Goal: Task Accomplishment & Management: Complete application form

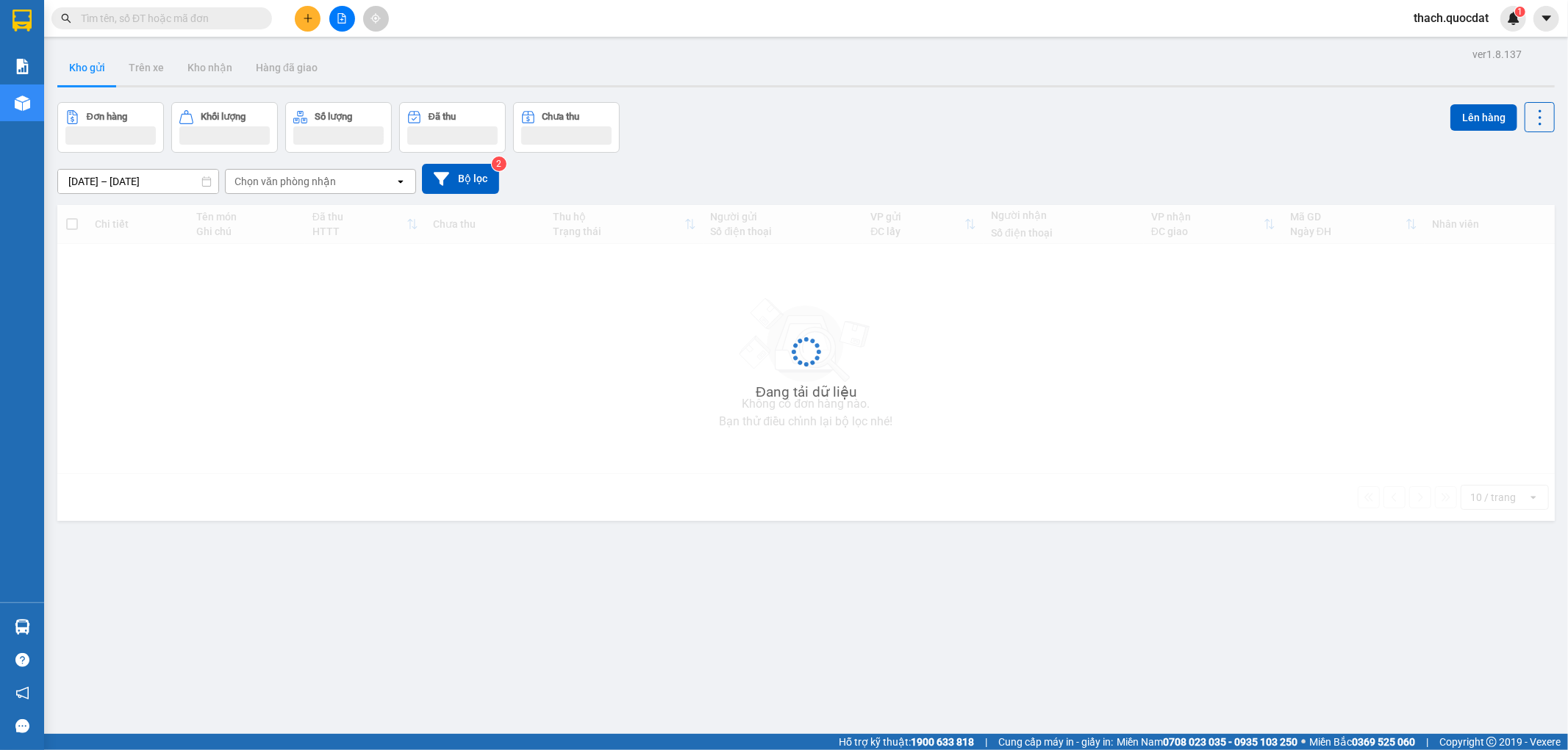
click at [307, 16] on icon "plus" at bounding box center [307, 17] width 1 height 8
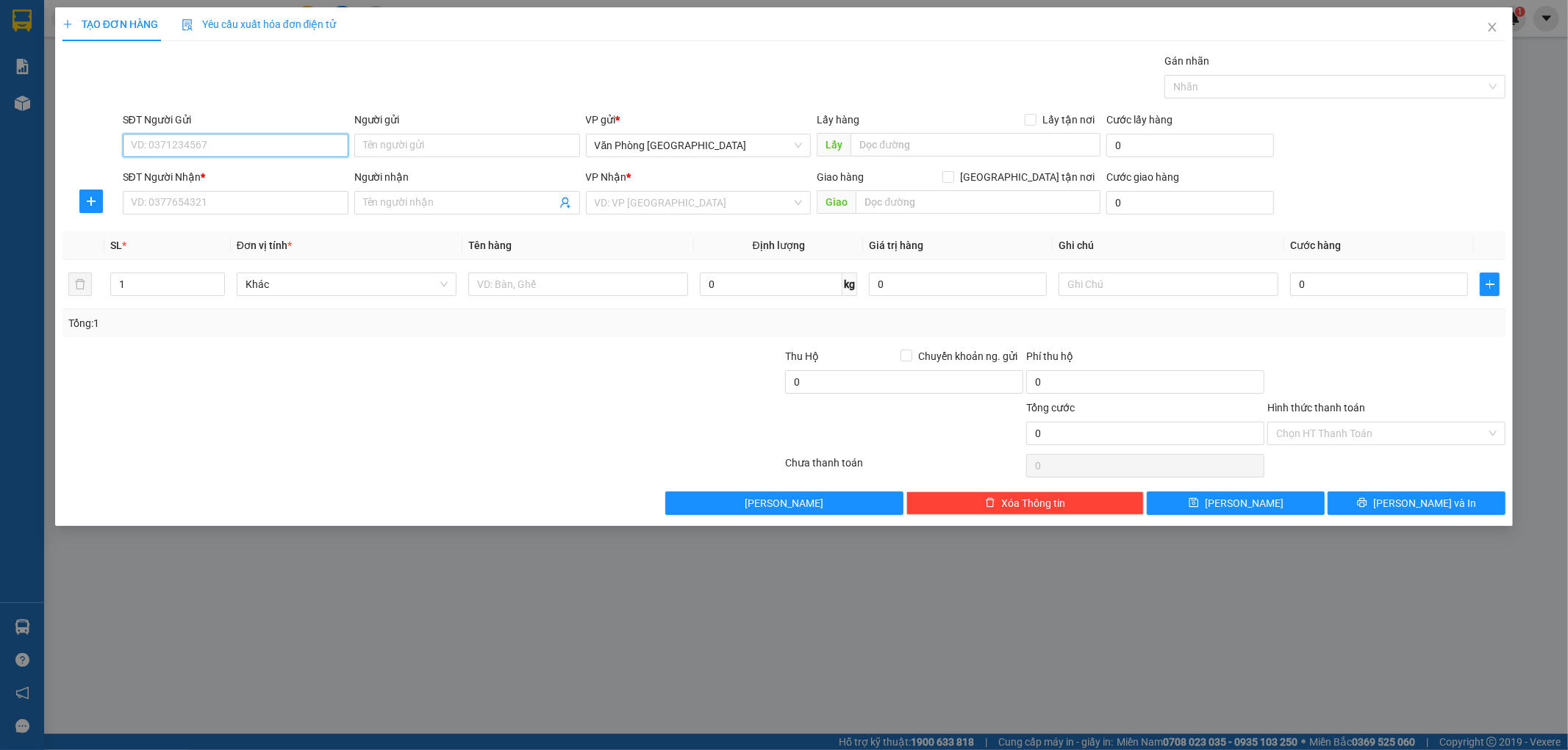
click at [230, 144] on input "SĐT Người Gửi" at bounding box center [236, 145] width 226 height 23
type input "0387858252"
click at [149, 209] on input "SĐT Người Nhận *" at bounding box center [236, 202] width 226 height 23
click at [686, 202] on input "search" at bounding box center [693, 202] width 198 height 22
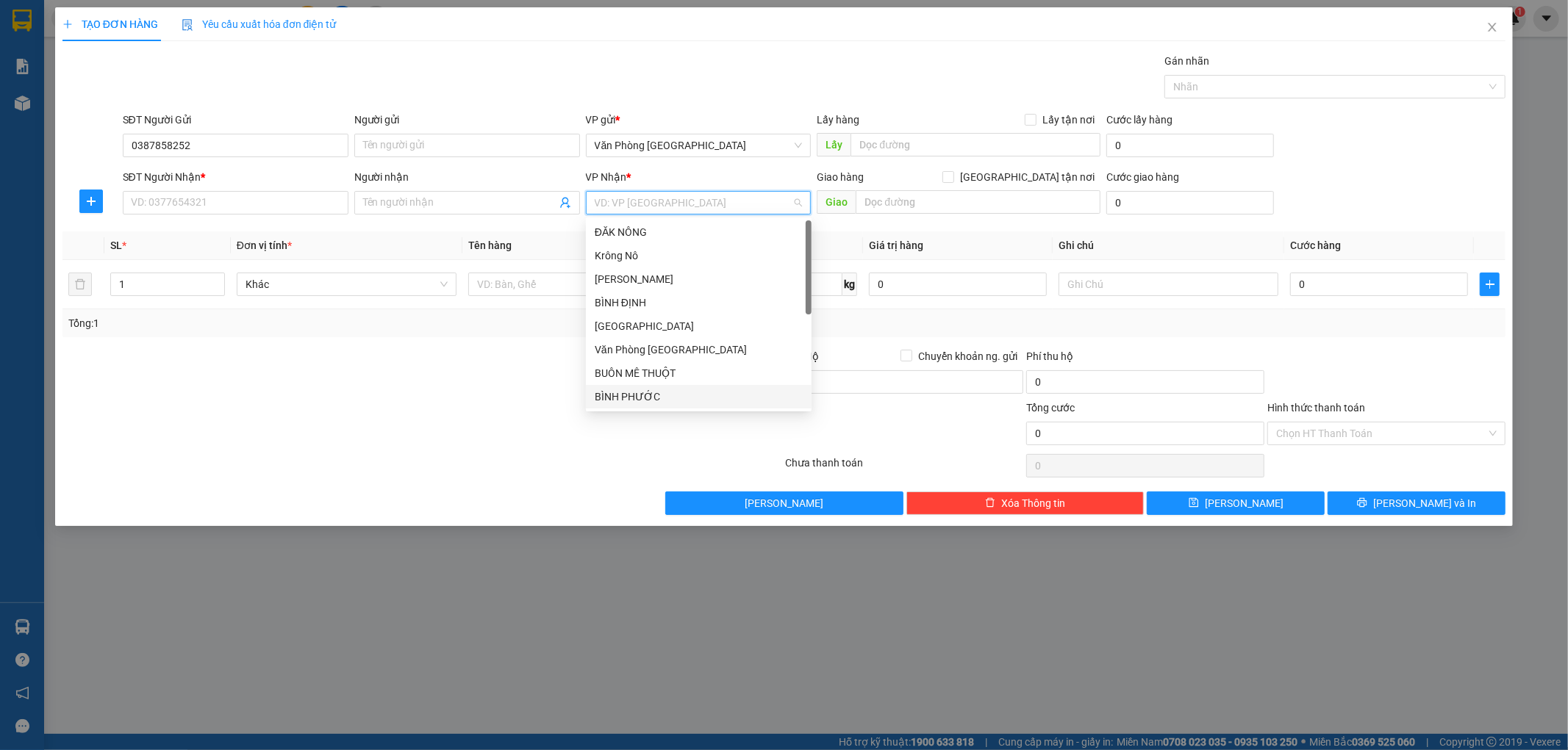
click at [635, 398] on div "BÌNH PHƯỚC" at bounding box center [699, 397] width 208 height 16
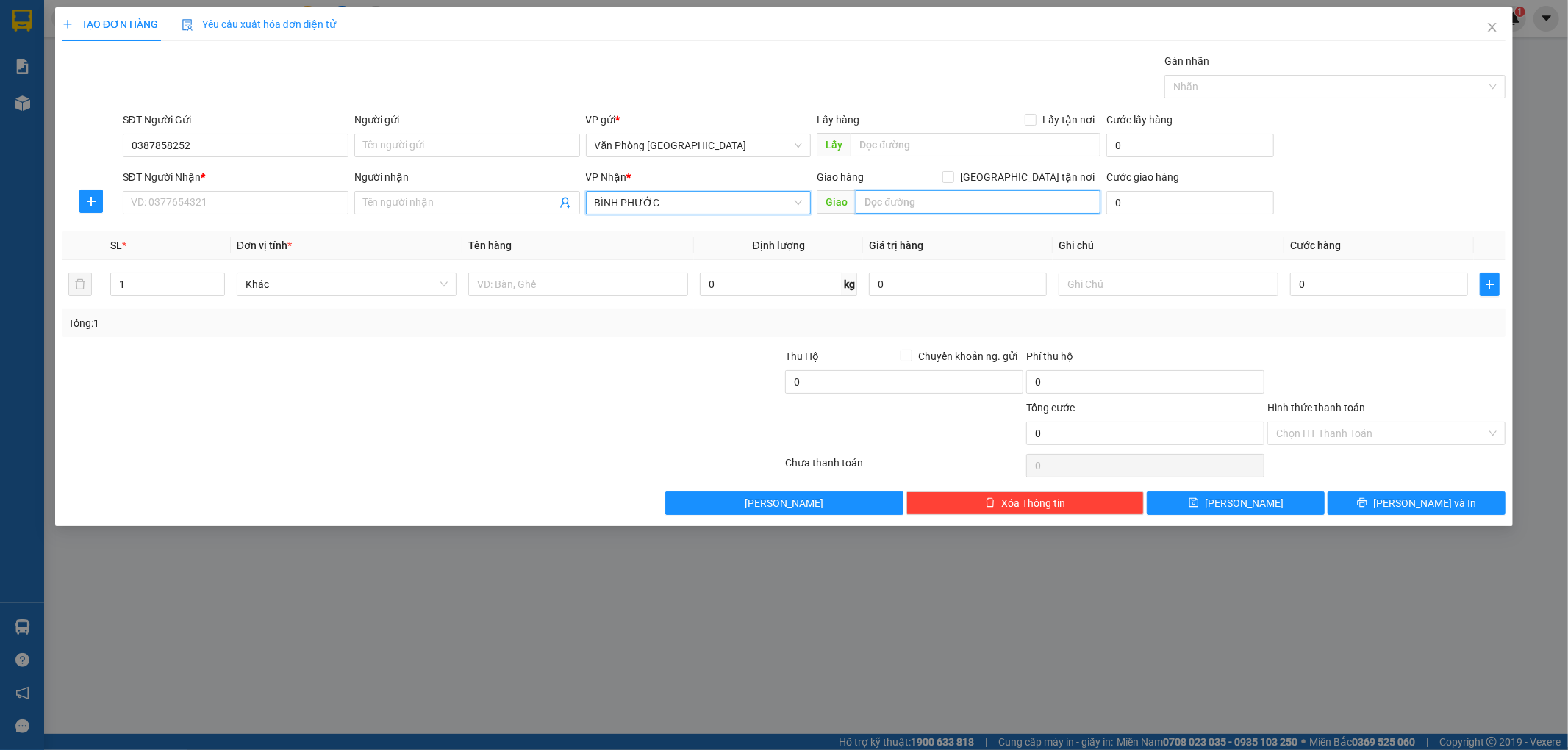
click at [998, 199] on input "text" at bounding box center [978, 202] width 245 height 23
type input "d"
type input "đ"
type input "D"
type input "ĐỒNG XOÀI"
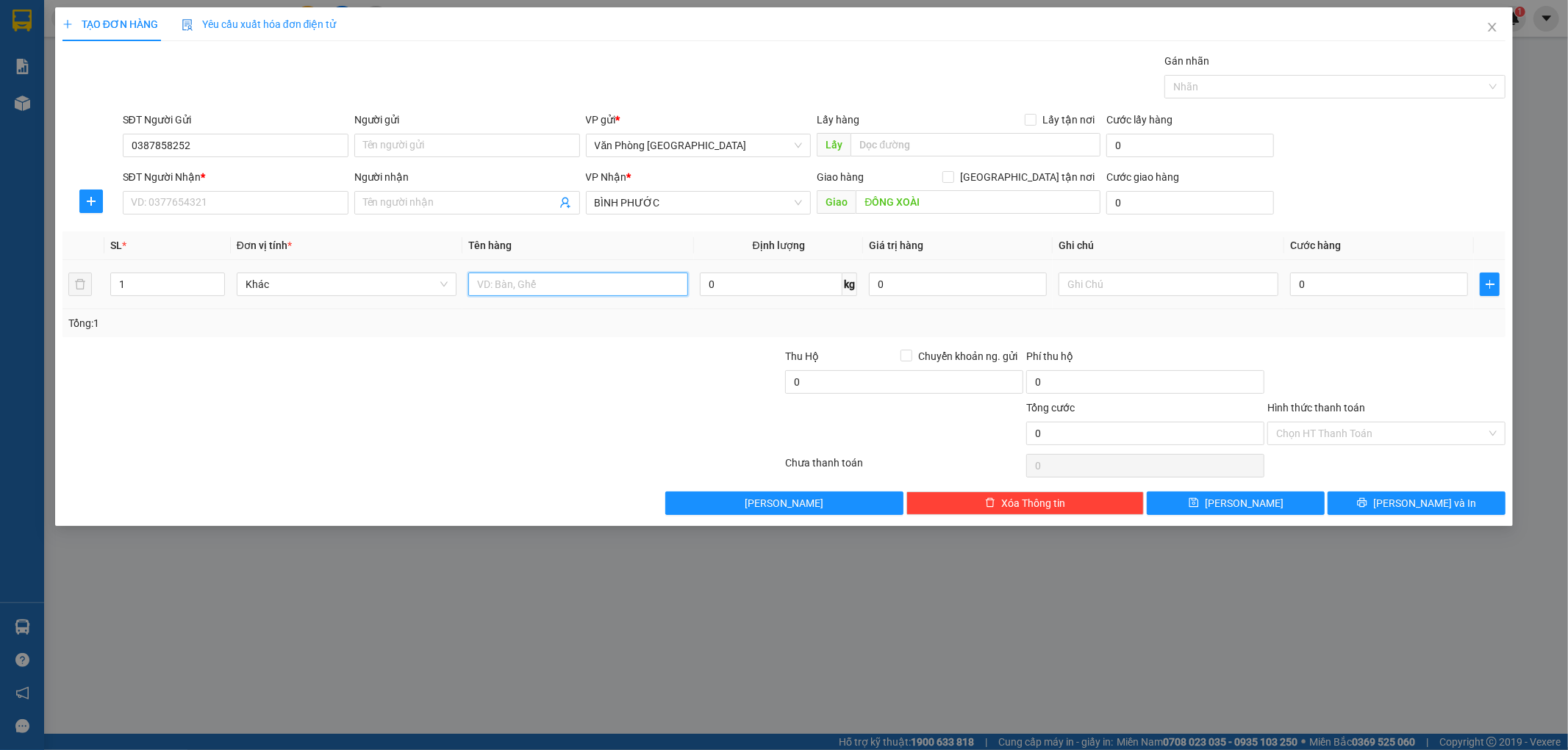
click at [577, 280] on input "text" at bounding box center [577, 285] width 220 height 23
type input "1 THÙNG"
click at [1329, 290] on input "0" at bounding box center [1378, 285] width 178 height 23
type input "1"
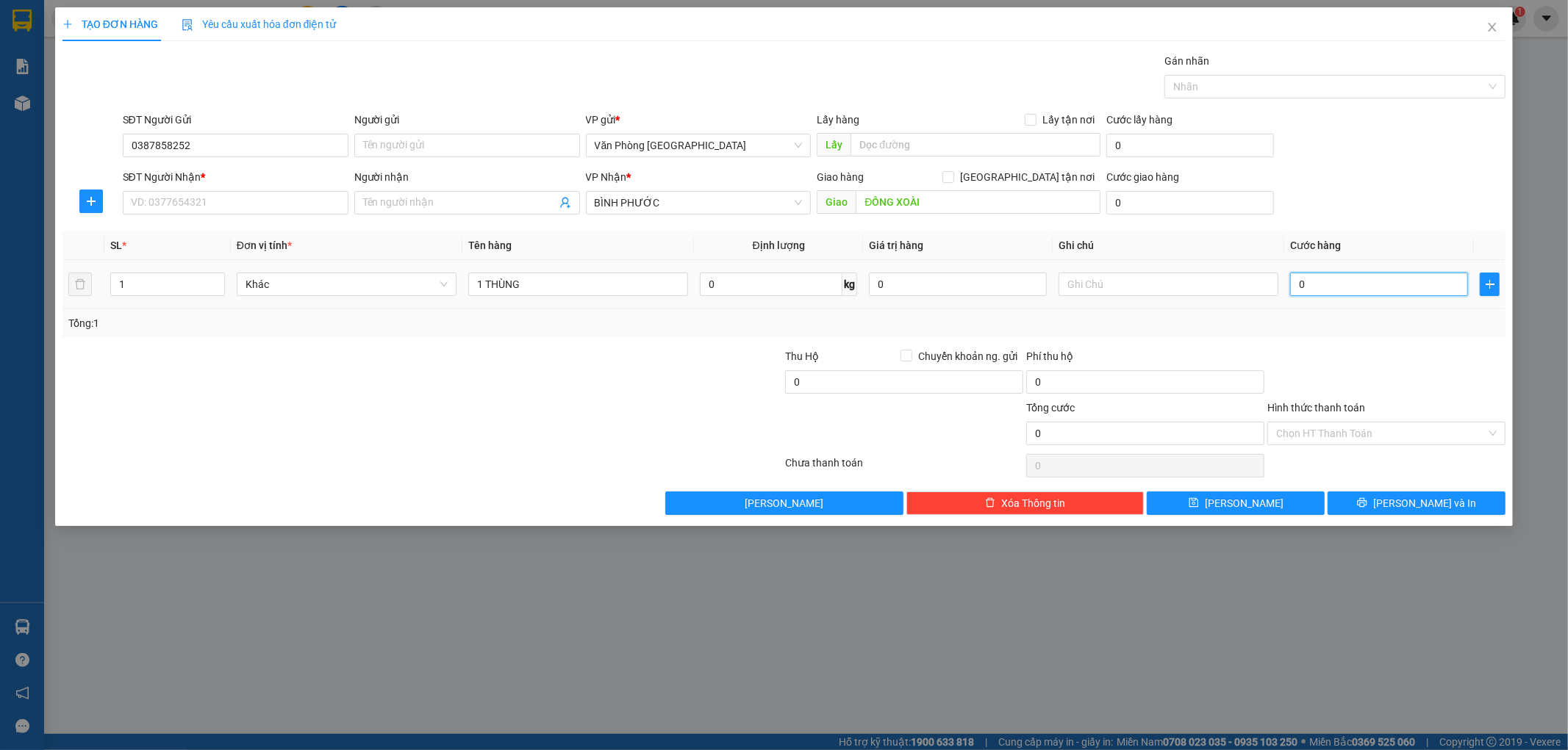
type input "1"
type input "10"
type input "100"
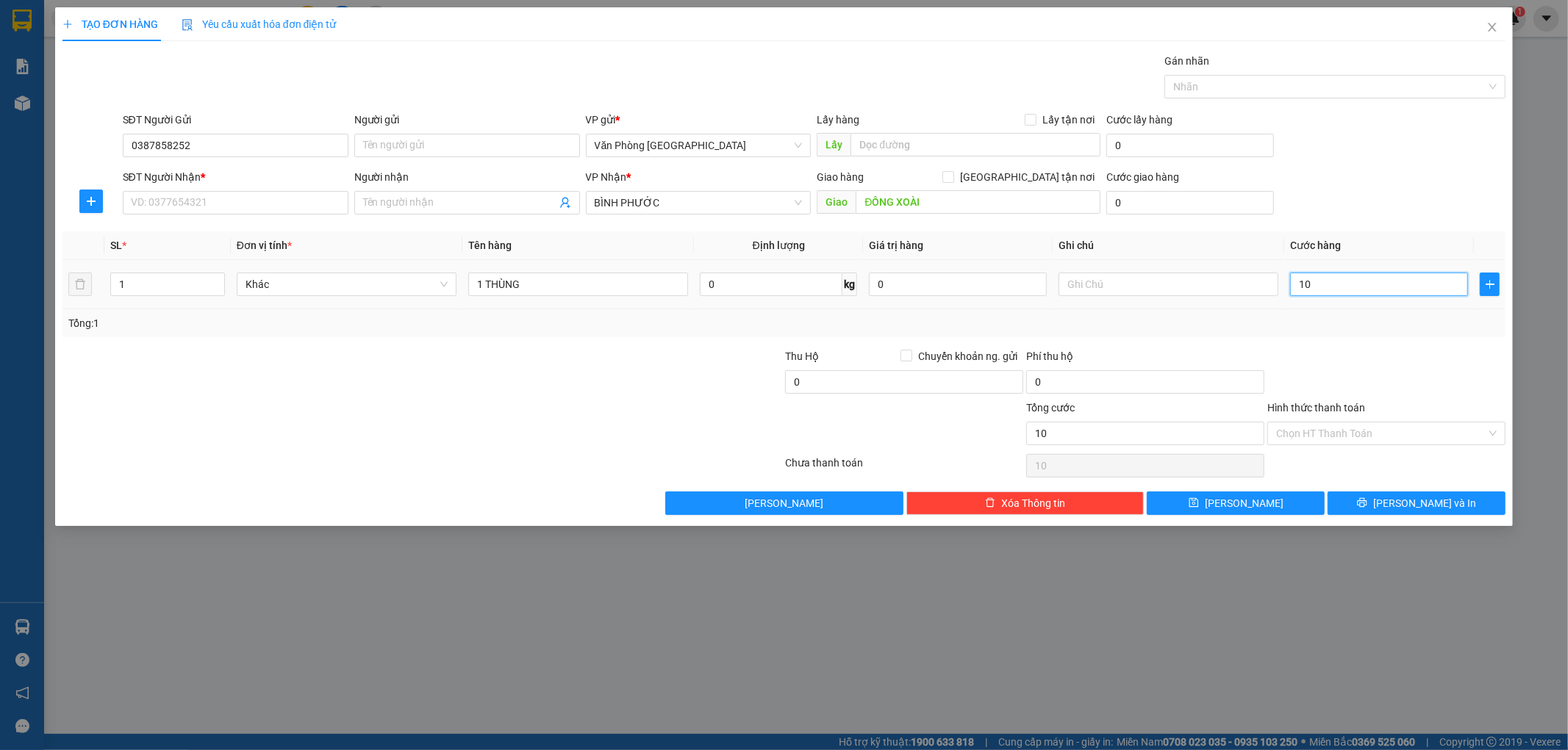
type input "100"
type input "1.000"
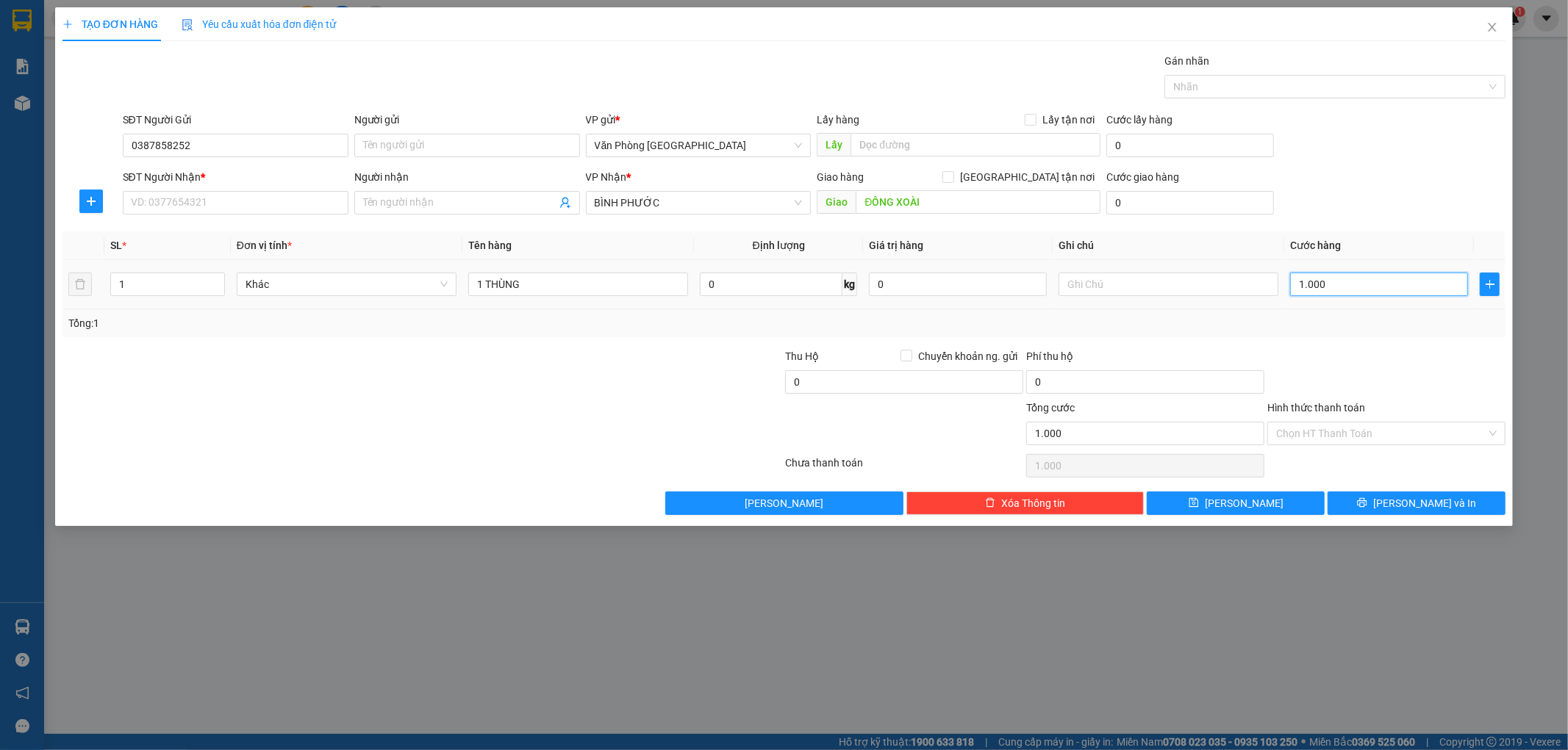
type input "10.000"
type input "100.000"
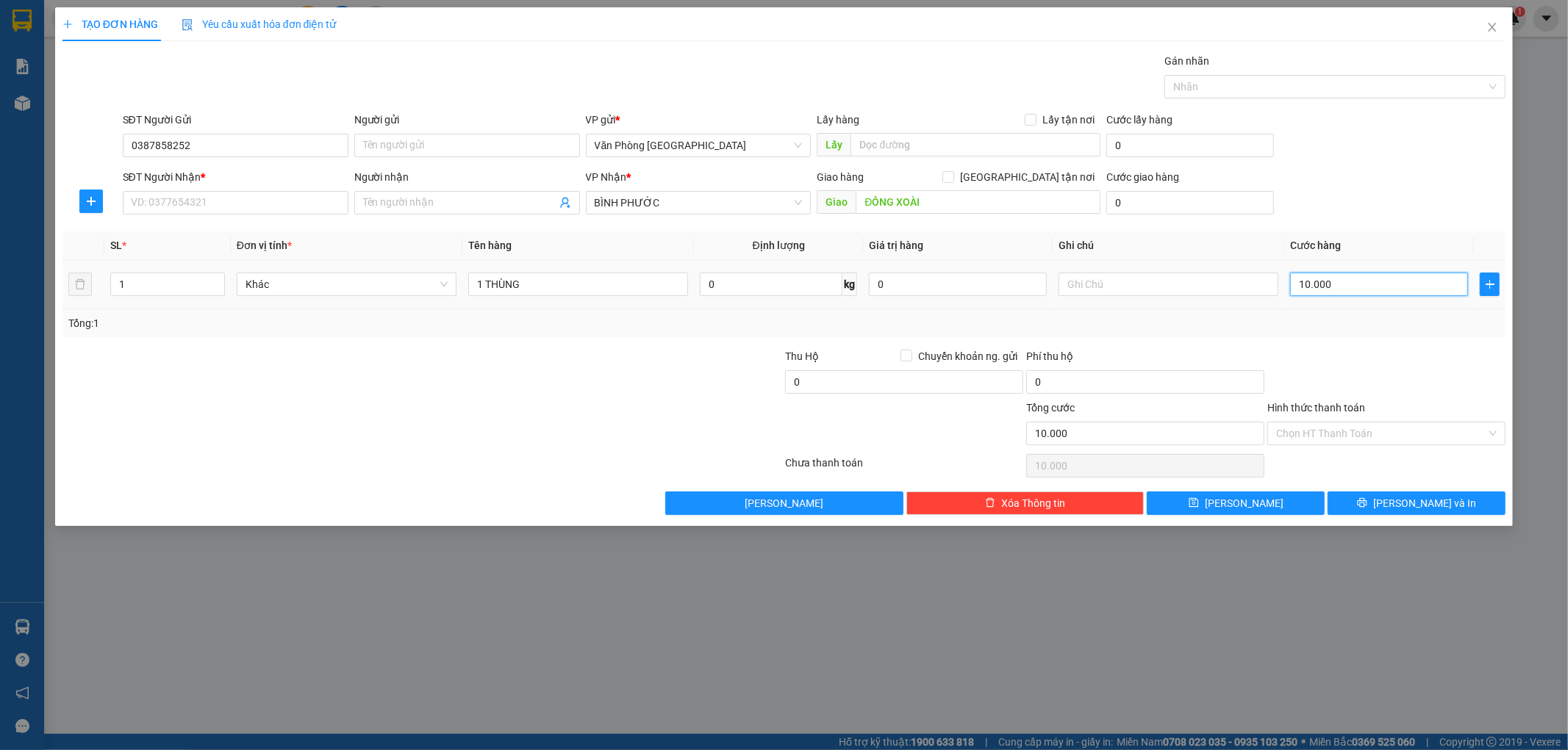
type input "100.000"
click at [218, 200] on input "SĐT Người Nhận *" at bounding box center [236, 202] width 226 height 23
type input "0984022730"
click at [1368, 435] on input "Hình thức thanh toán" at bounding box center [1381, 434] width 211 height 22
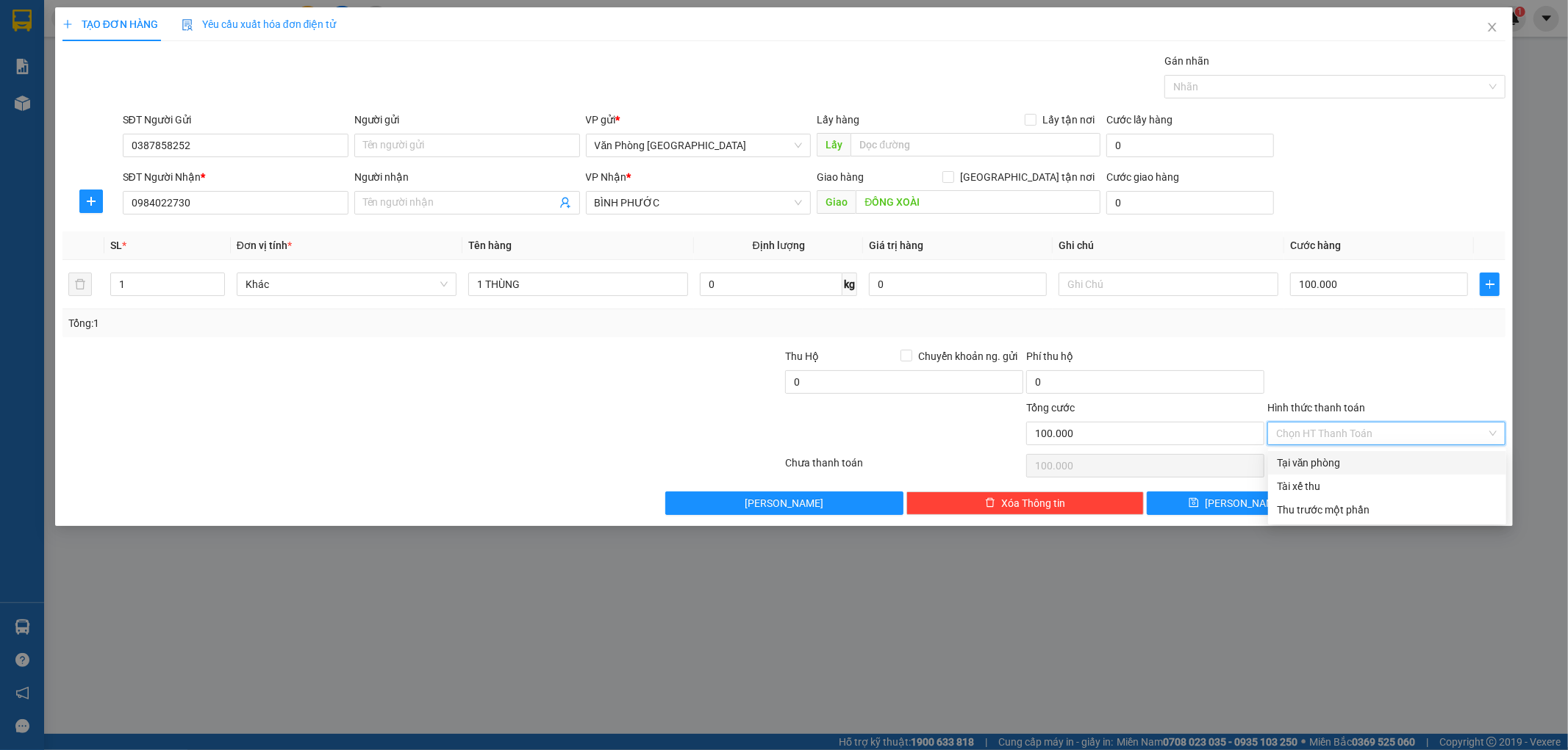
click at [1304, 464] on div "Tại văn phòng" at bounding box center [1387, 463] width 221 height 16
type input "0"
click at [1445, 506] on button "[PERSON_NAME] và In" at bounding box center [1416, 503] width 178 height 23
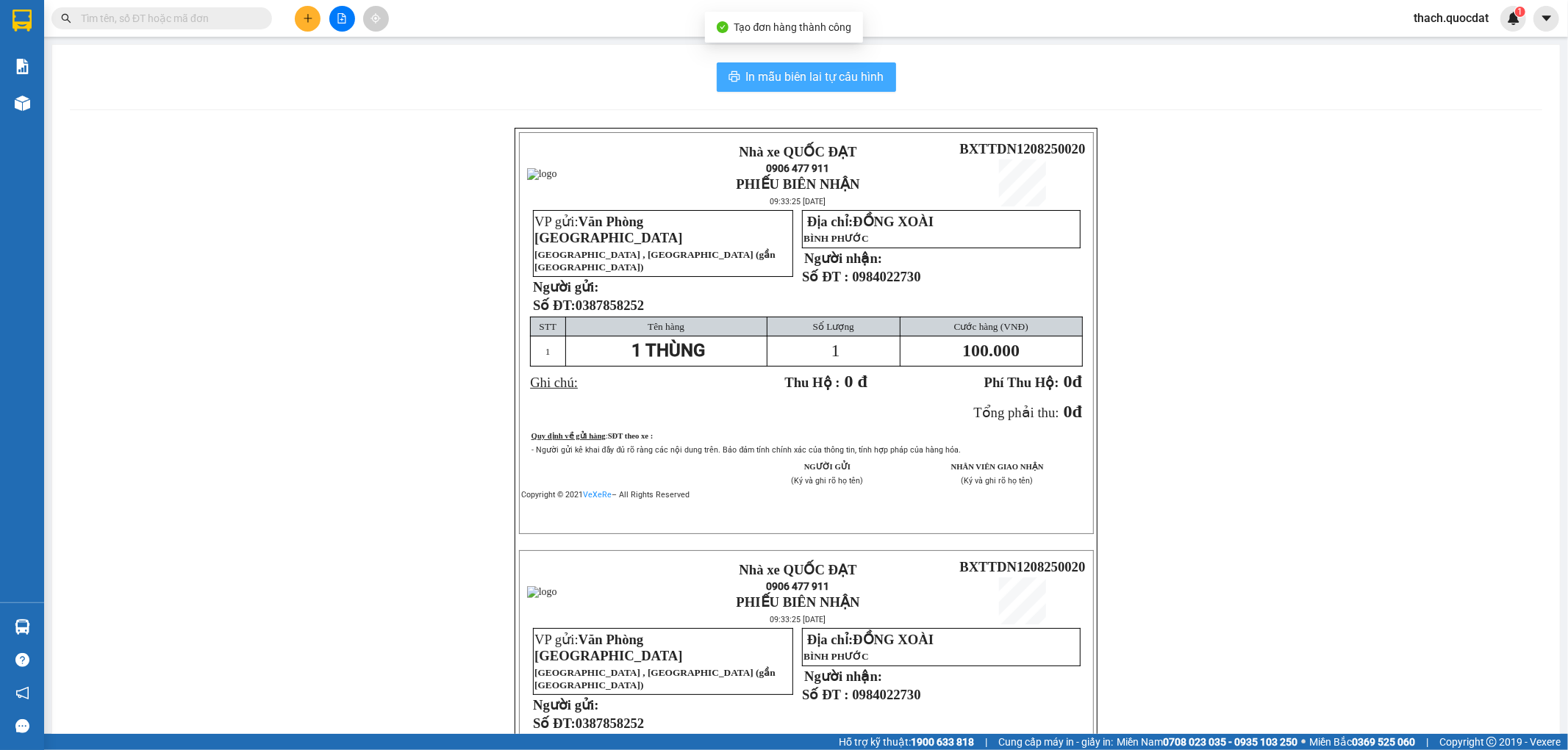
click at [782, 76] on span "In mẫu biên lai tự cấu hình" at bounding box center [815, 77] width 138 height 18
